Goal: Task Accomplishment & Management: Manage account settings

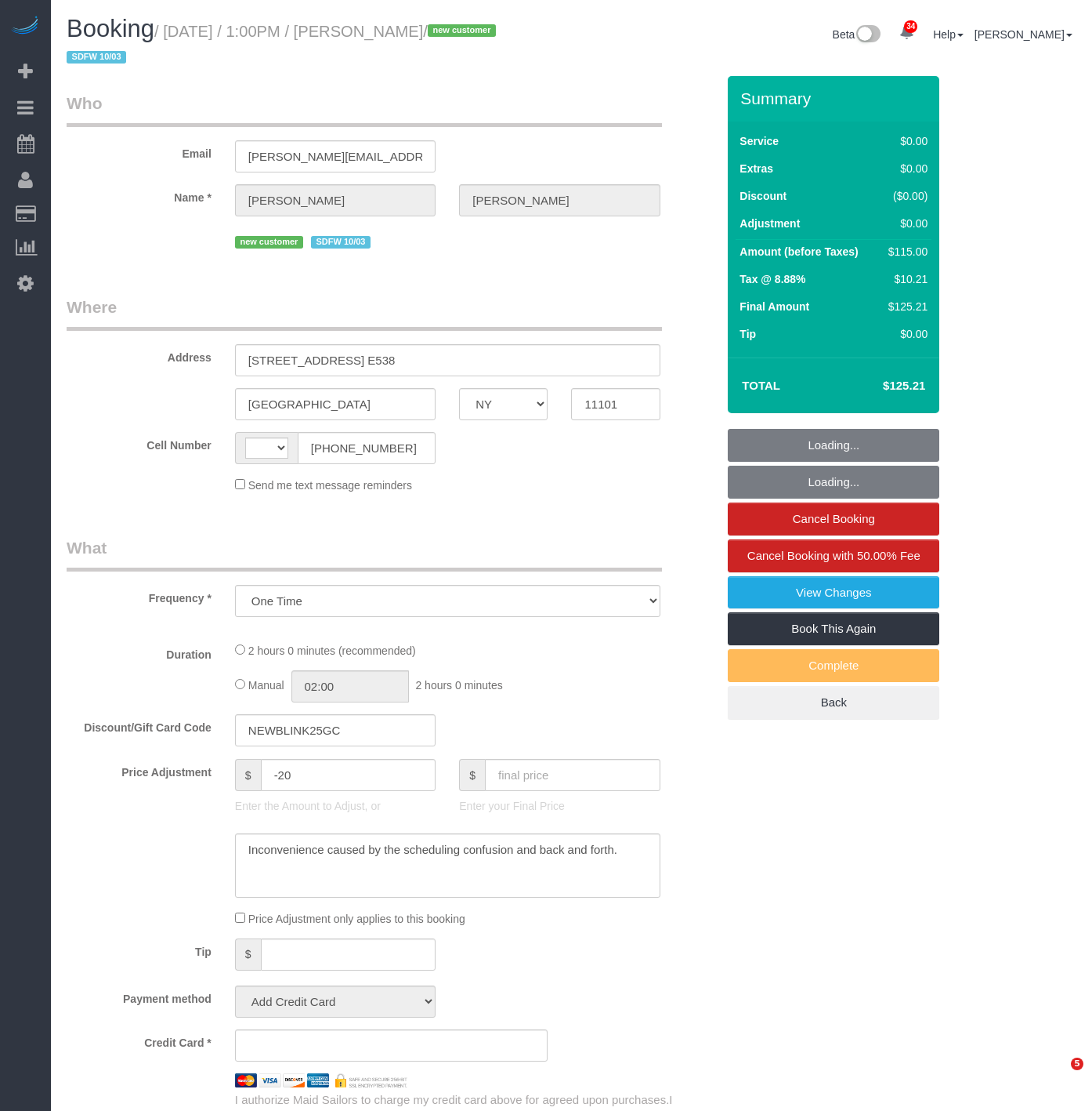
select select "NY"
select select "string:stripe-pm_1SE8WV4VGloSiKo7XuRhH0Cw"
select select "1"
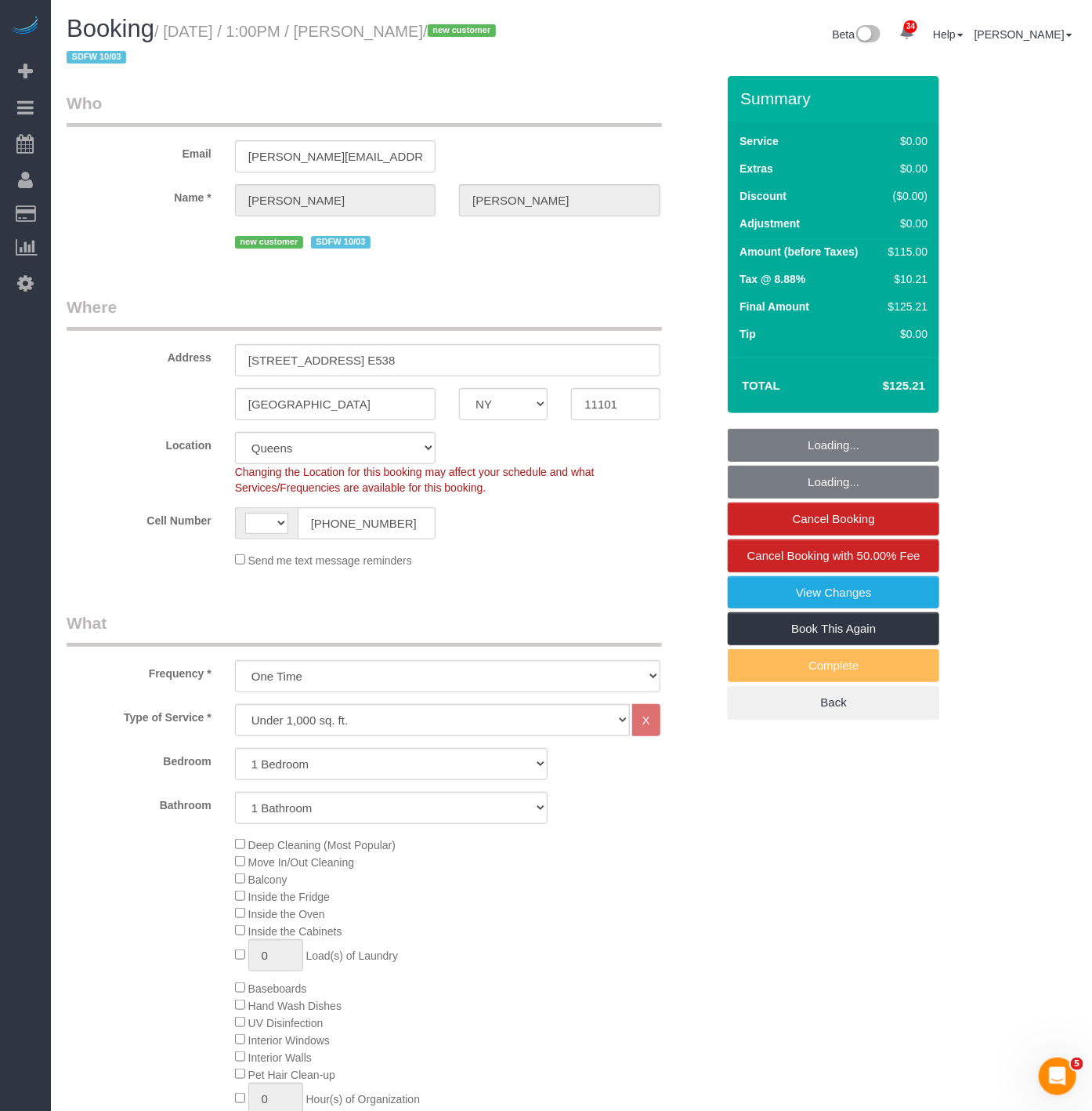
select select "string:[GEOGRAPHIC_DATA]"
select select "spot1"
select select "number:89"
select select "number:90"
select select "number:15"
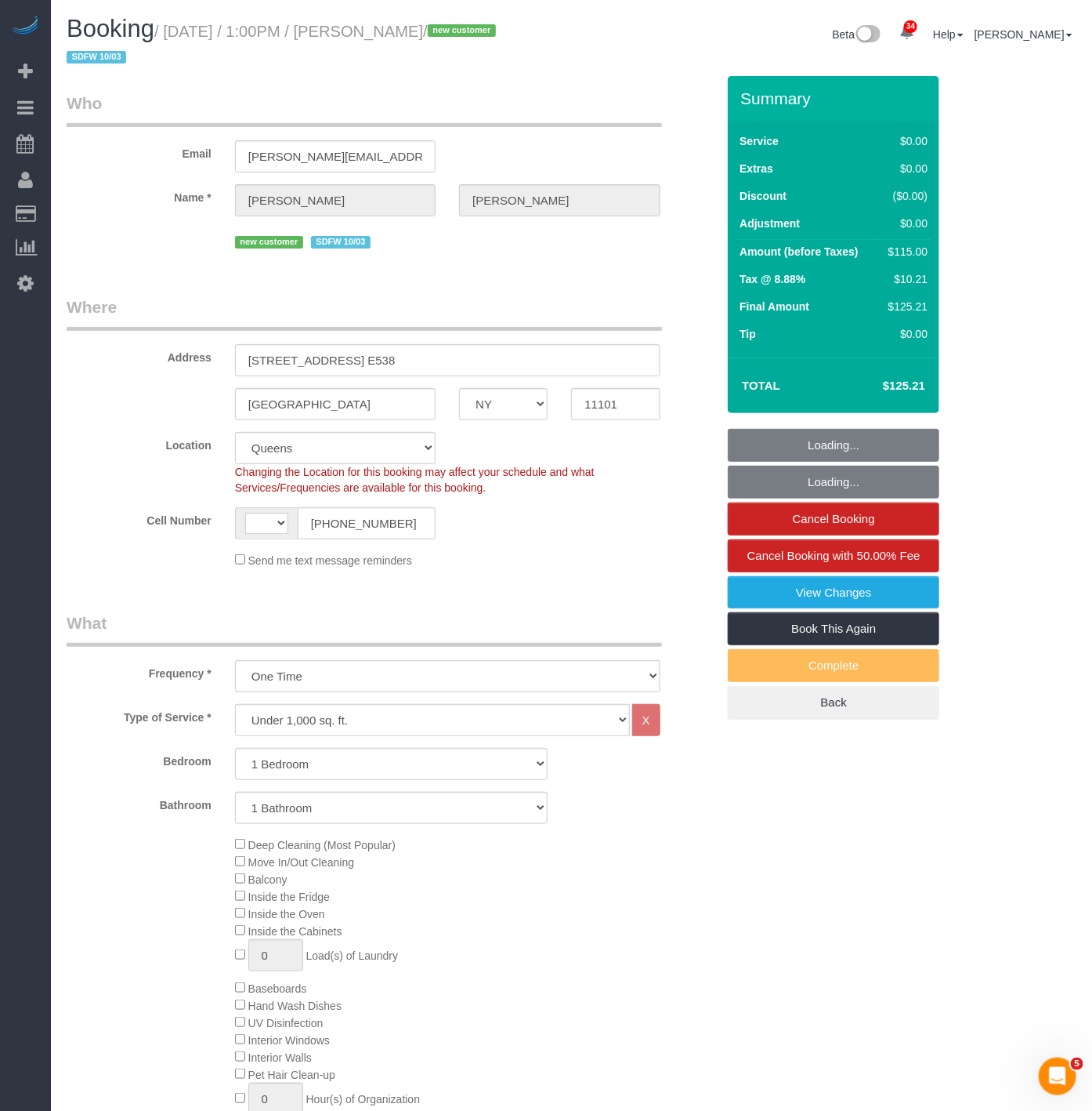
select select "number:5"
select select "1"
select select "object:1466"
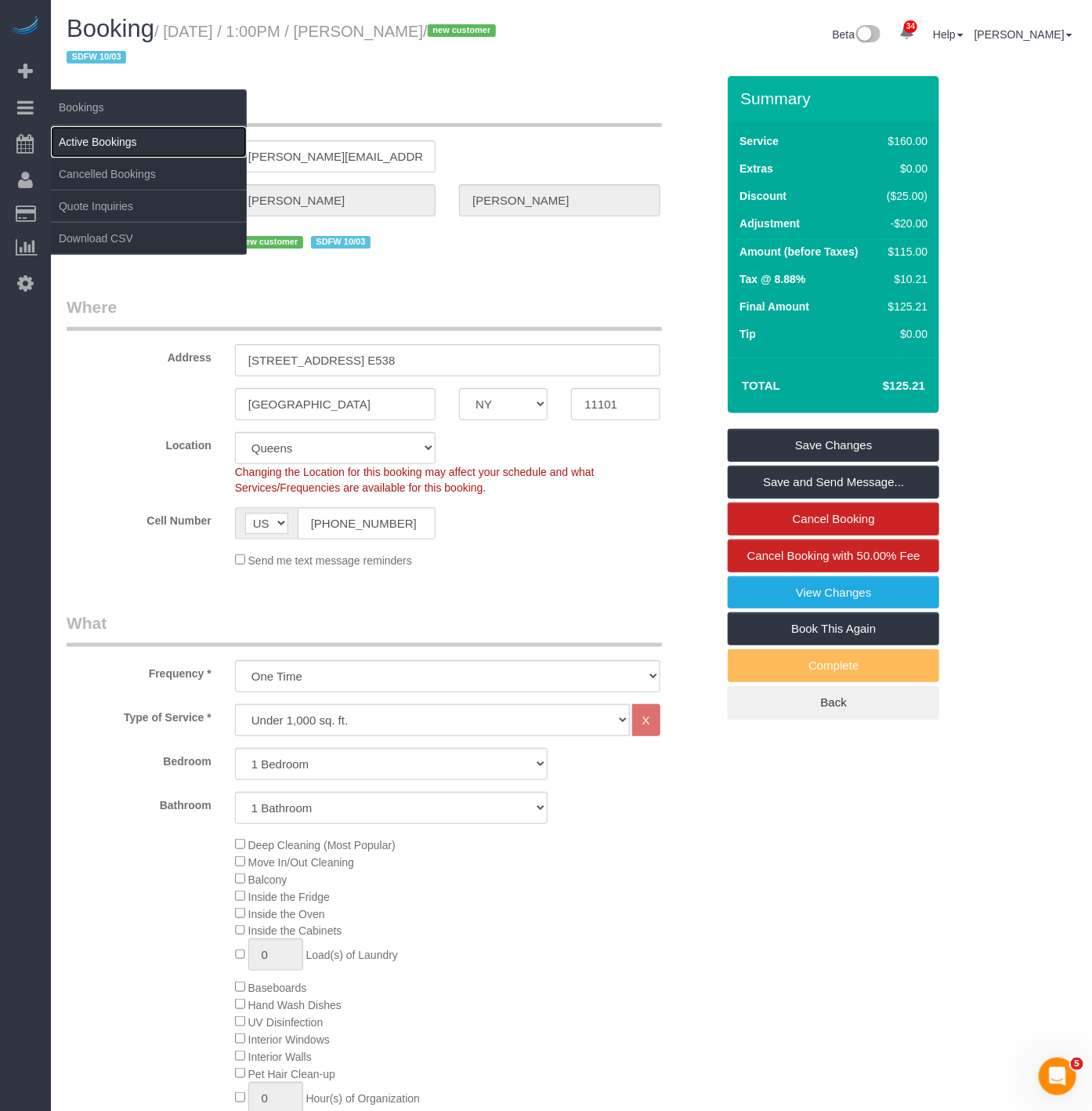
click at [97, 147] on link "Active Bookings" at bounding box center [149, 141] width 196 height 31
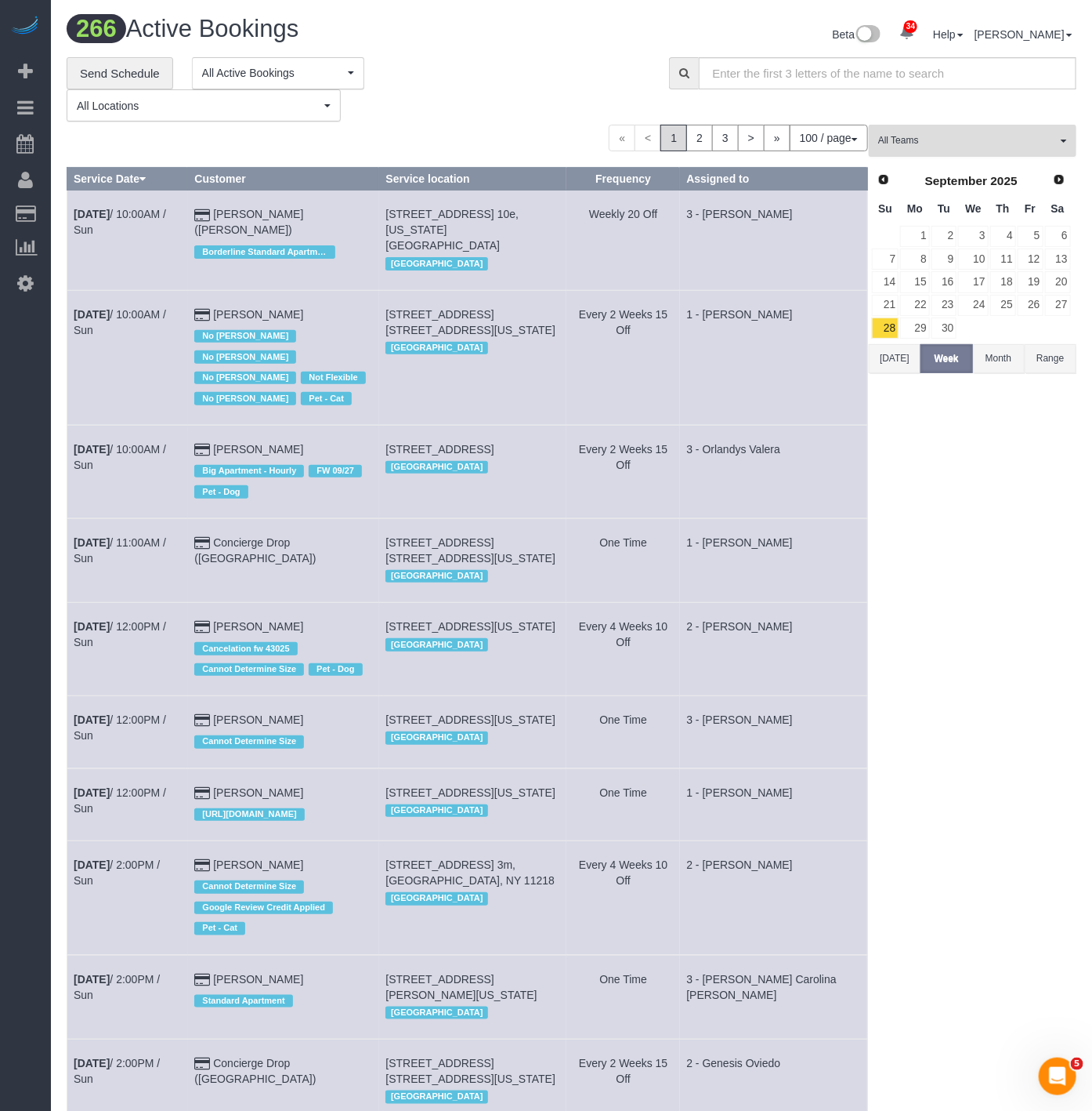
click at [982, 149] on button "All Teams" at bounding box center [973, 140] width 207 height 32
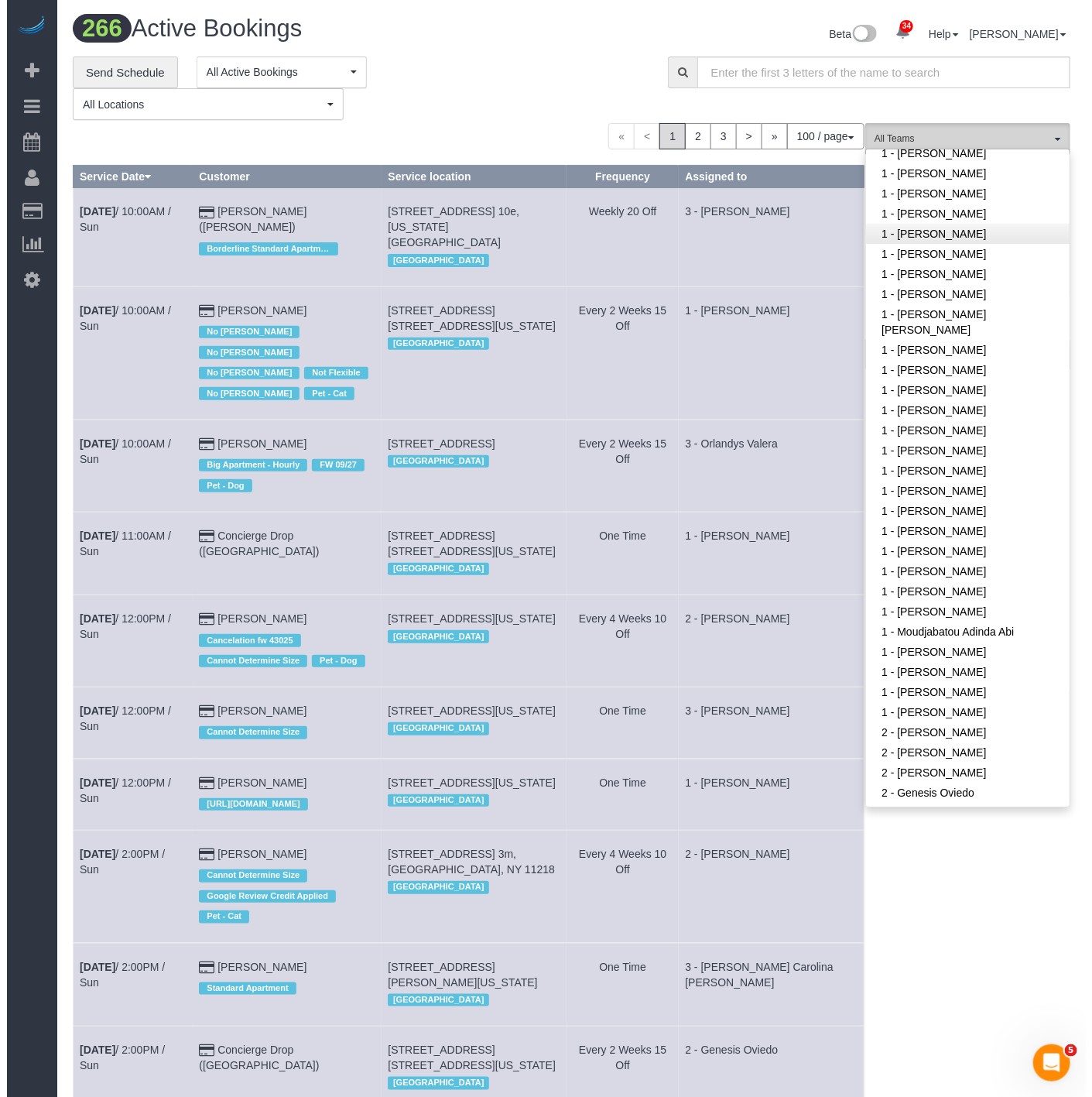
scroll to position [344, 0]
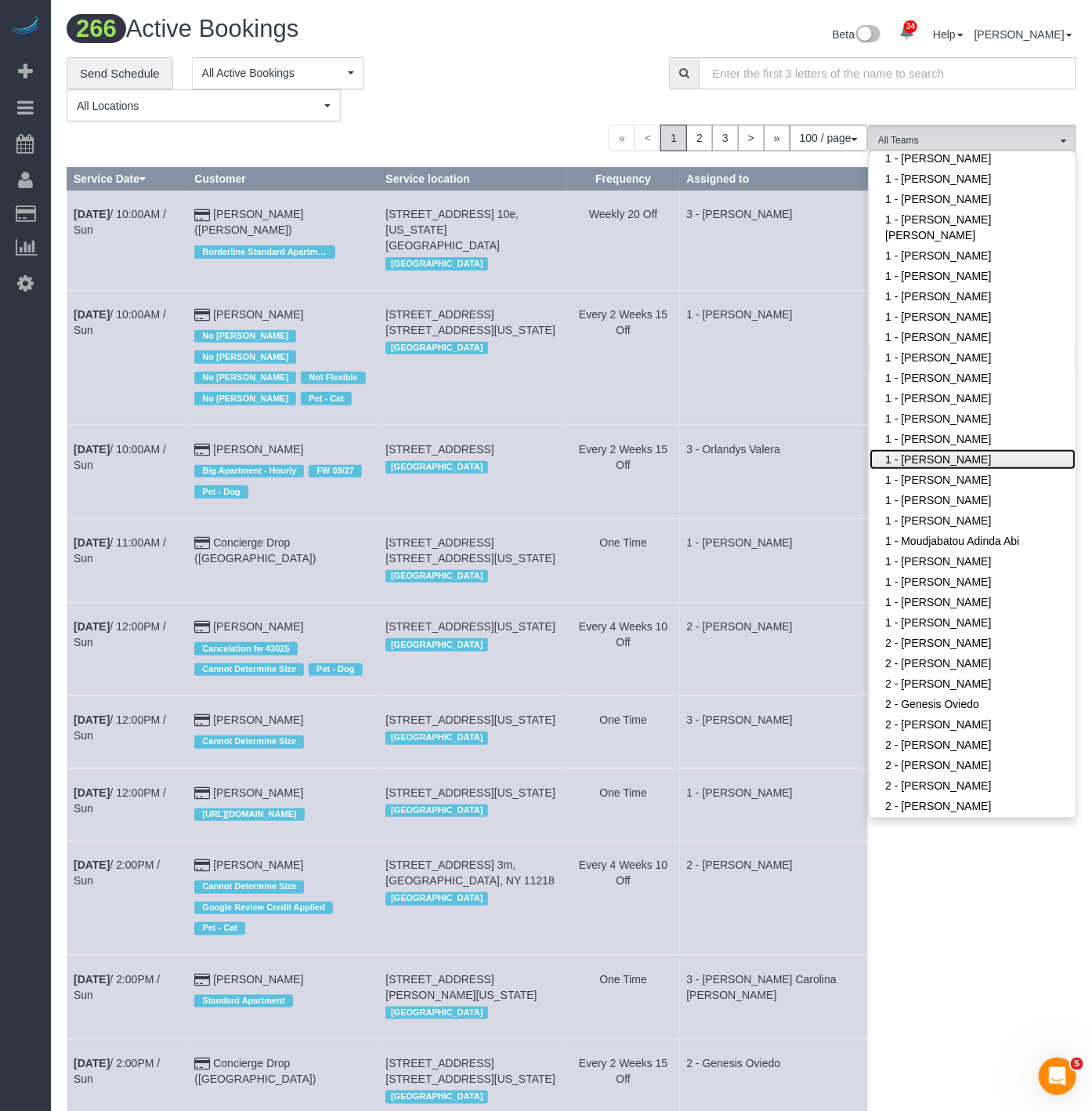
click at [964, 449] on link "1 - [PERSON_NAME]" at bounding box center [973, 459] width 206 height 20
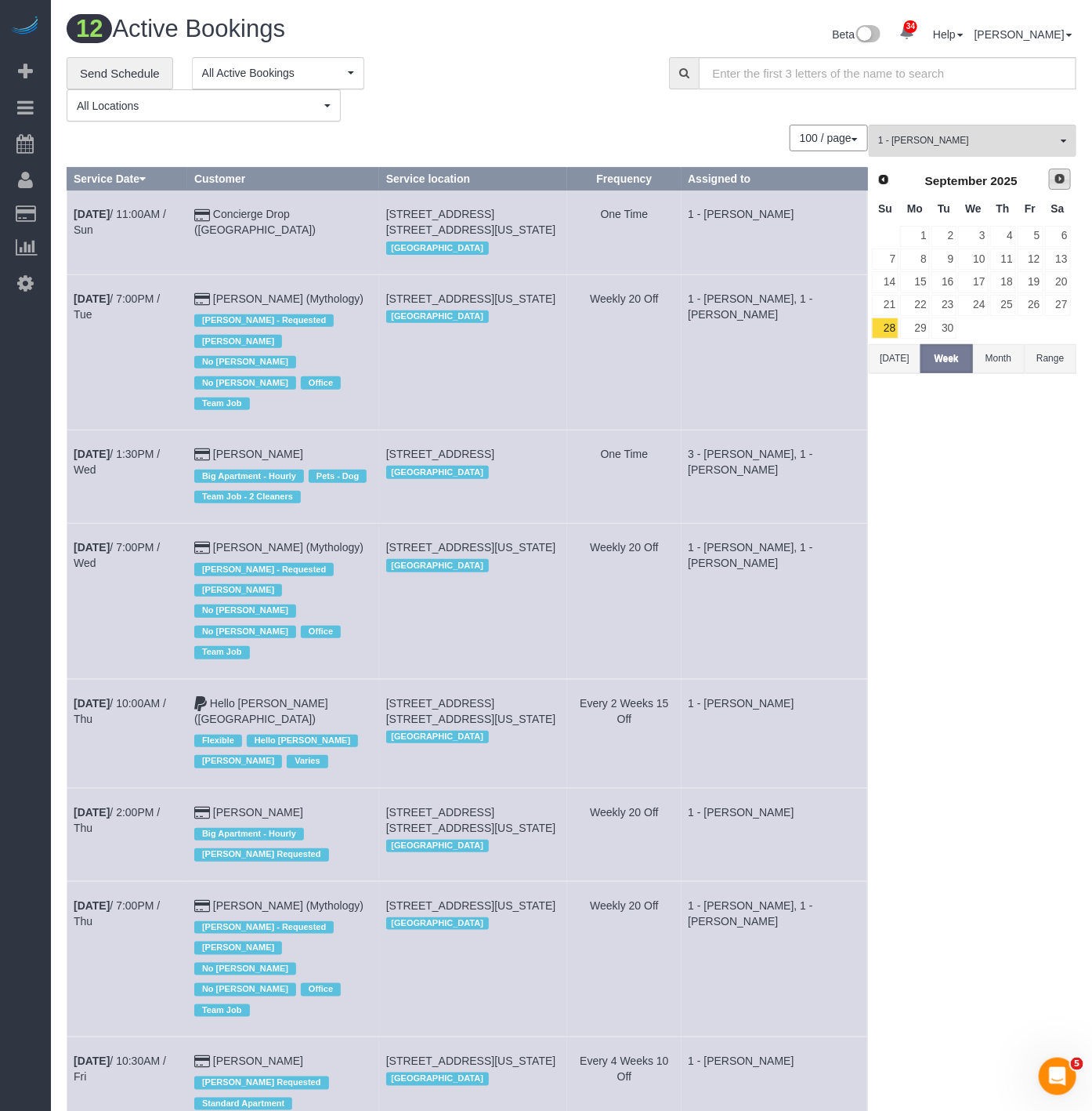
click at [1059, 188] on link "Next" at bounding box center [1060, 179] width 22 height 22
click at [1060, 237] on link "4" at bounding box center [1058, 237] width 26 height 21
